Goal: Transaction & Acquisition: Purchase product/service

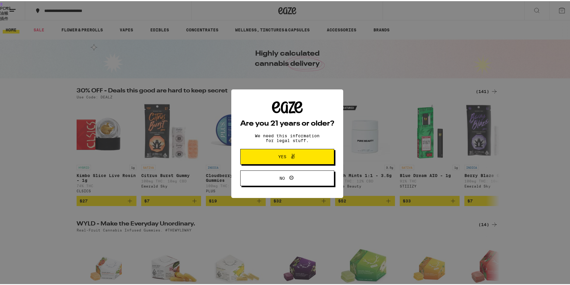
click at [292, 157] on icon at bounding box center [292, 155] width 7 height 7
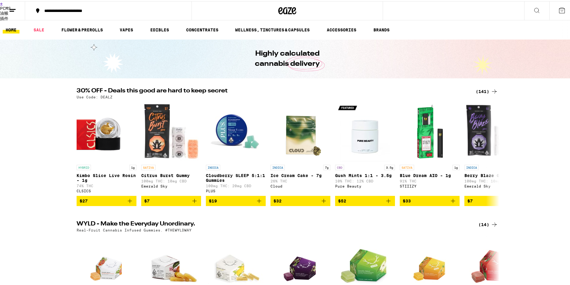
click at [103, 94] on p "Use Code: DEALZ" at bounding box center [95, 96] width 36 height 4
copy p "DEALZ"
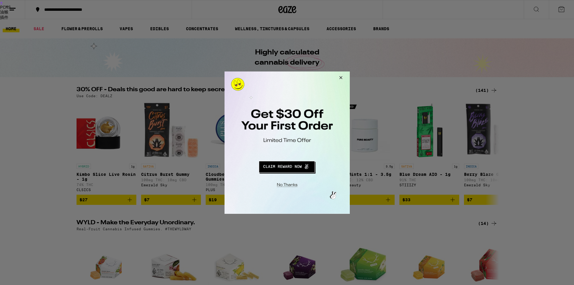
drag, startPoint x: 271, startPoint y: 109, endPoint x: 298, endPoint y: 113, distance: 27.5
click at [298, 113] on div at bounding box center [286, 142] width 125 height 142
drag, startPoint x: 289, startPoint y: 121, endPoint x: 323, endPoint y: 148, distance: 43.2
click at [323, 148] on div at bounding box center [286, 142] width 125 height 142
drag, startPoint x: 272, startPoint y: 111, endPoint x: 319, endPoint y: 138, distance: 54.1
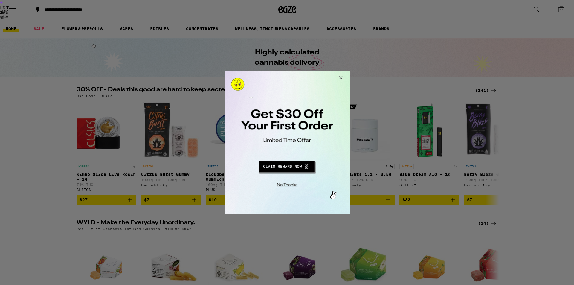
click at [319, 138] on div at bounding box center [286, 142] width 125 height 142
drag, startPoint x: 240, startPoint y: 106, endPoint x: 348, endPoint y: 134, distance: 111.4
drag, startPoint x: 341, startPoint y: 218, endPoint x: 383, endPoint y: 225, distance: 42.7
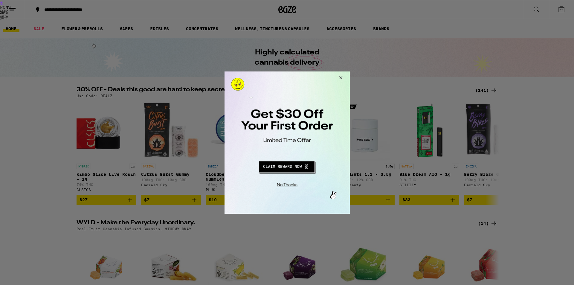
type textarea "Get $30 Off Your First Order"
click at [0, 170] on div at bounding box center [287, 142] width 574 height 285
click at [337, 78] on button "Close Modal" at bounding box center [340, 78] width 16 height 14
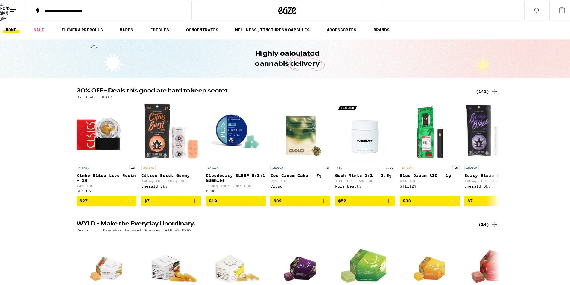
click at [109, 97] on div "Use Code: DEALZ" at bounding box center [287, 96] width 421 height 4
click at [102, 97] on p "Use Code: DEALZ" at bounding box center [95, 96] width 36 height 4
copy p "DEALZ"
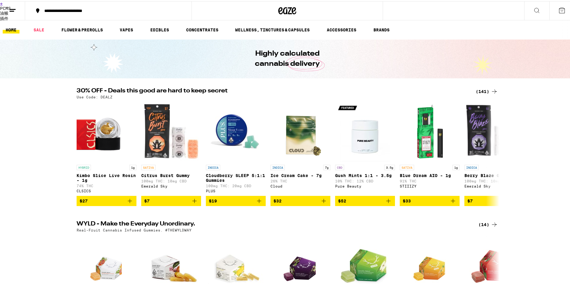
click at [482, 91] on div "(141)" at bounding box center [486, 90] width 22 height 7
drag, startPoint x: 71, startPoint y: 88, endPoint x: 101, endPoint y: 88, distance: 30.2
click at [101, 88] on div "30% OFF - Deals this good are hard to keep secret (141) Use Code: DEALZ" at bounding box center [287, 92] width 431 height 11
copy h2 "30% OFF"
click at [568, 12] on button at bounding box center [561, 9] width 25 height 19
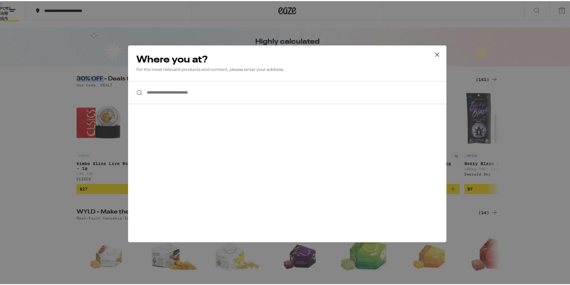
scroll to position [60, 0]
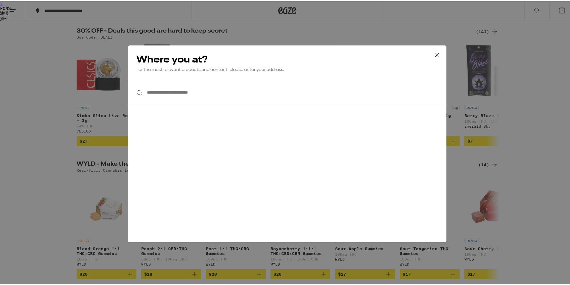
click at [25, 184] on div "**********" at bounding box center [287, 142] width 574 height 285
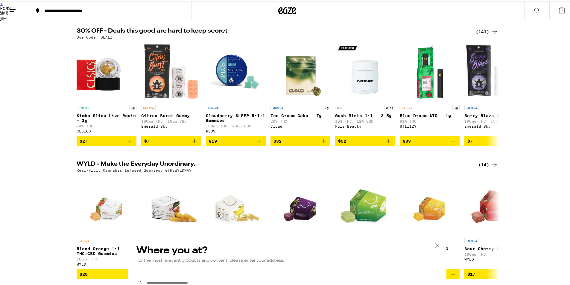
scroll to position [0, 0]
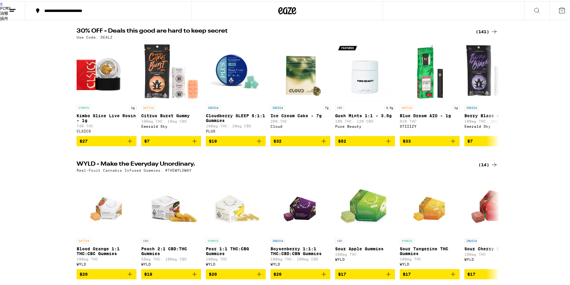
click at [0, 181] on div "WYLD - Make the Everyday Unordinary. (14) Real-Fruit Cannabis Infused Gummies. …" at bounding box center [287, 219] width 574 height 118
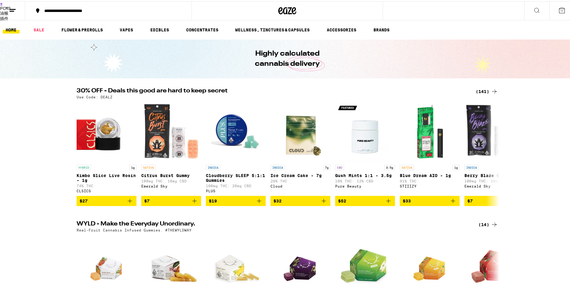
click at [102, 96] on p "Use Code: DEALZ" at bounding box center [95, 96] width 36 height 4
copy p "DEALZ"
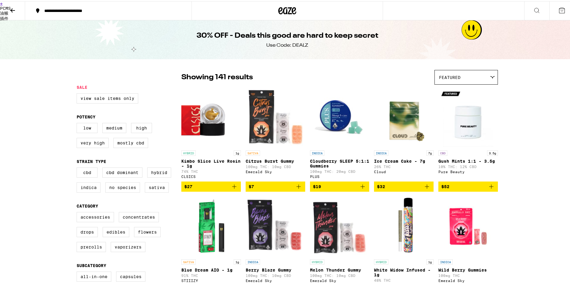
click at [297, 46] on div "Use Code: DEALZ" at bounding box center [287, 44] width 42 height 7
copy div "DEALZ"
